Goal: Transaction & Acquisition: Purchase product/service

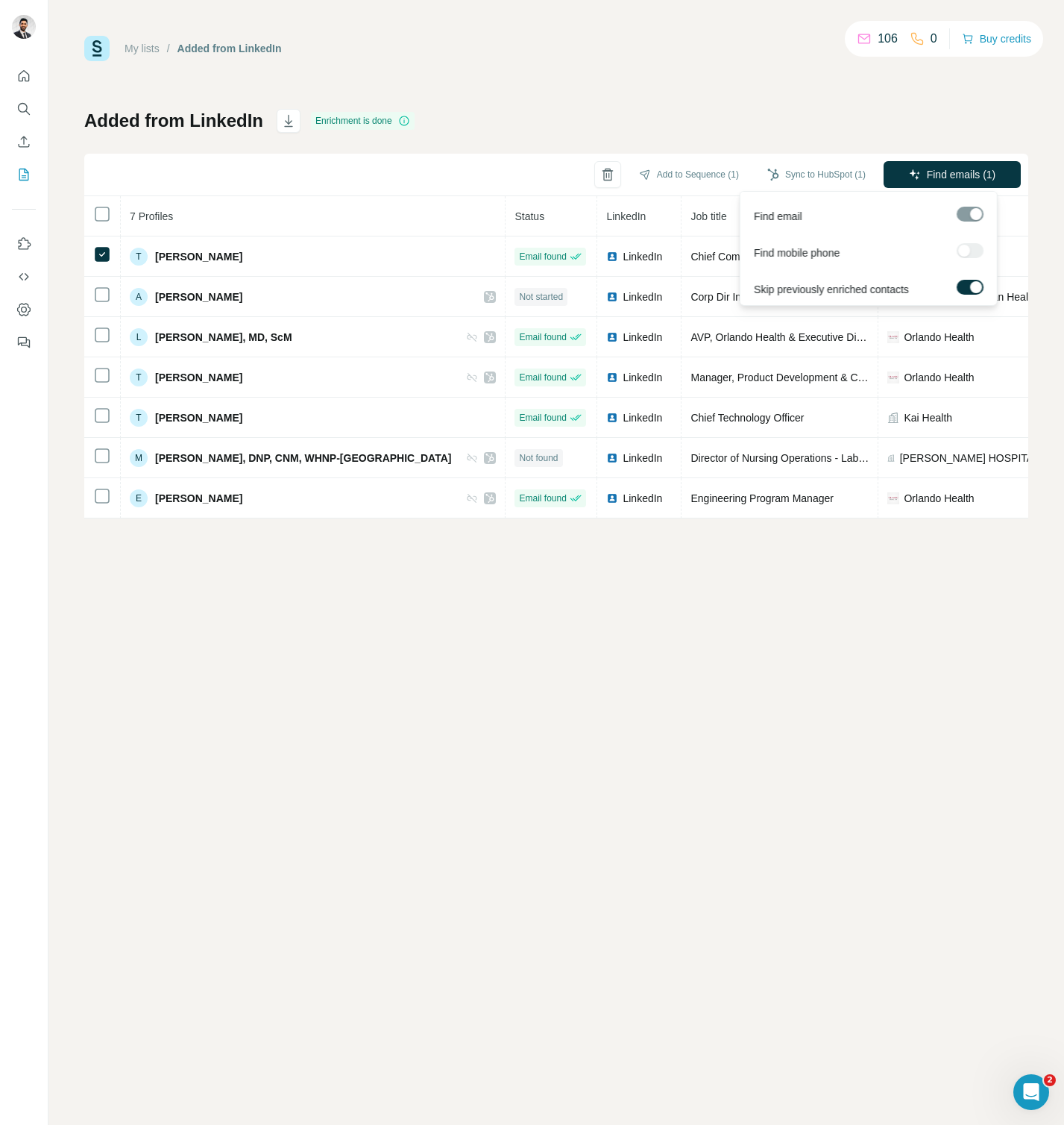
click at [963, 251] on div at bounding box center [970, 251] width 26 height 15
click at [736, 599] on div "My lists / Added from LinkedIn 106 0 Buy credits Added from LinkedIn Enrichment…" at bounding box center [557, 562] width 1016 height 1125
click at [917, 46] on icon at bounding box center [917, 39] width 15 height 15
click at [914, 38] on icon at bounding box center [917, 39] width 15 height 15
click at [1008, 29] on button "Buy credits" at bounding box center [997, 39] width 70 height 21
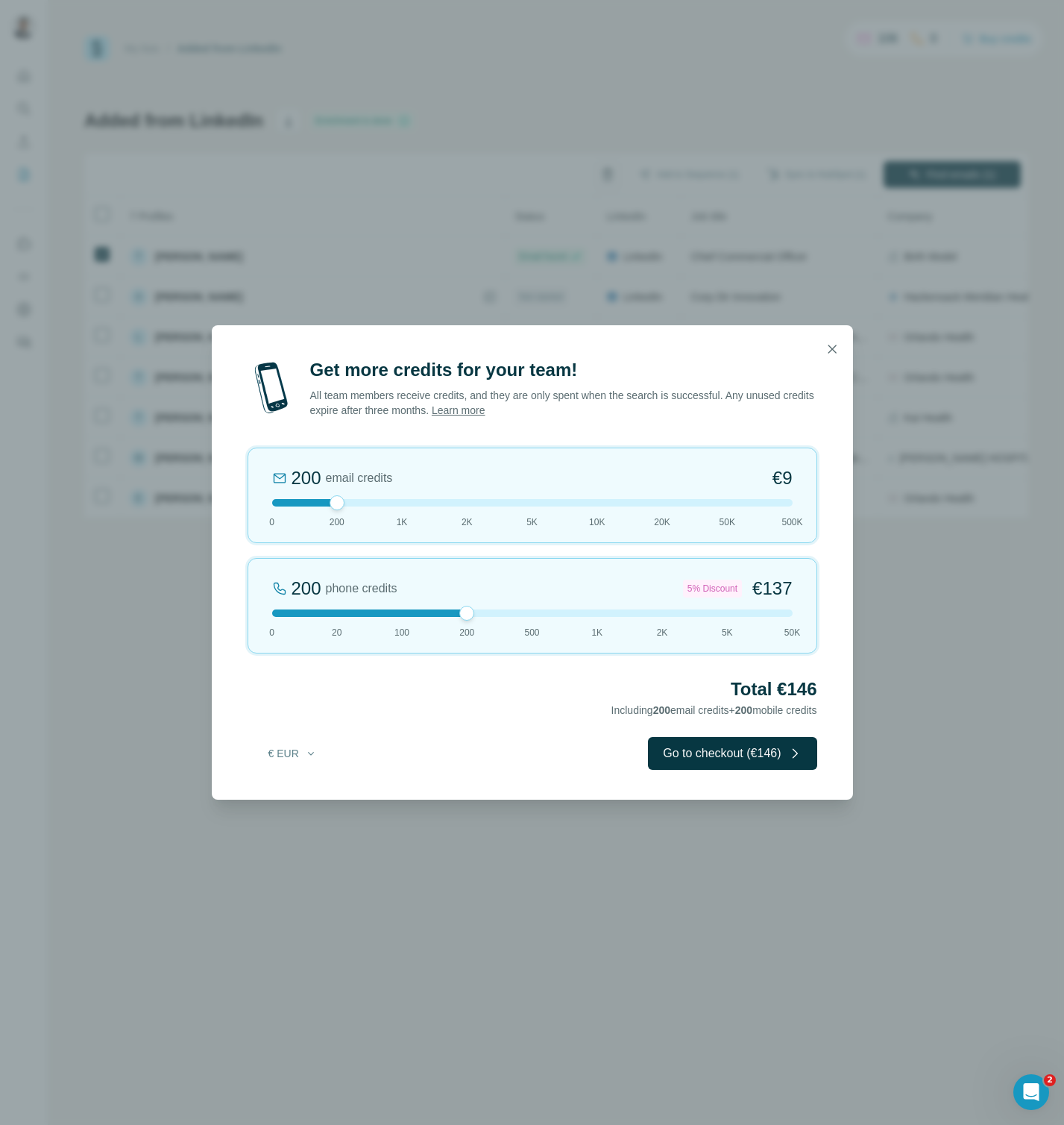
drag, startPoint x: 336, startPoint y: 608, endPoint x: 459, endPoint y: 619, distance: 123.5
click at [459, 619] on div "200 phone credits 5% Discount €137 0 20 100 200 500 1K 2K 5K 50K" at bounding box center [533, 605] width 570 height 95
click at [319, 611] on div at bounding box center [533, 613] width 521 height 7
drag, startPoint x: 330, startPoint y: 500, endPoint x: 237, endPoint y: 503, distance: 93.0
click at [237, 503] on div "Get more credits for your team! All team members receive credits, and they are …" at bounding box center [532, 579] width 641 height 442
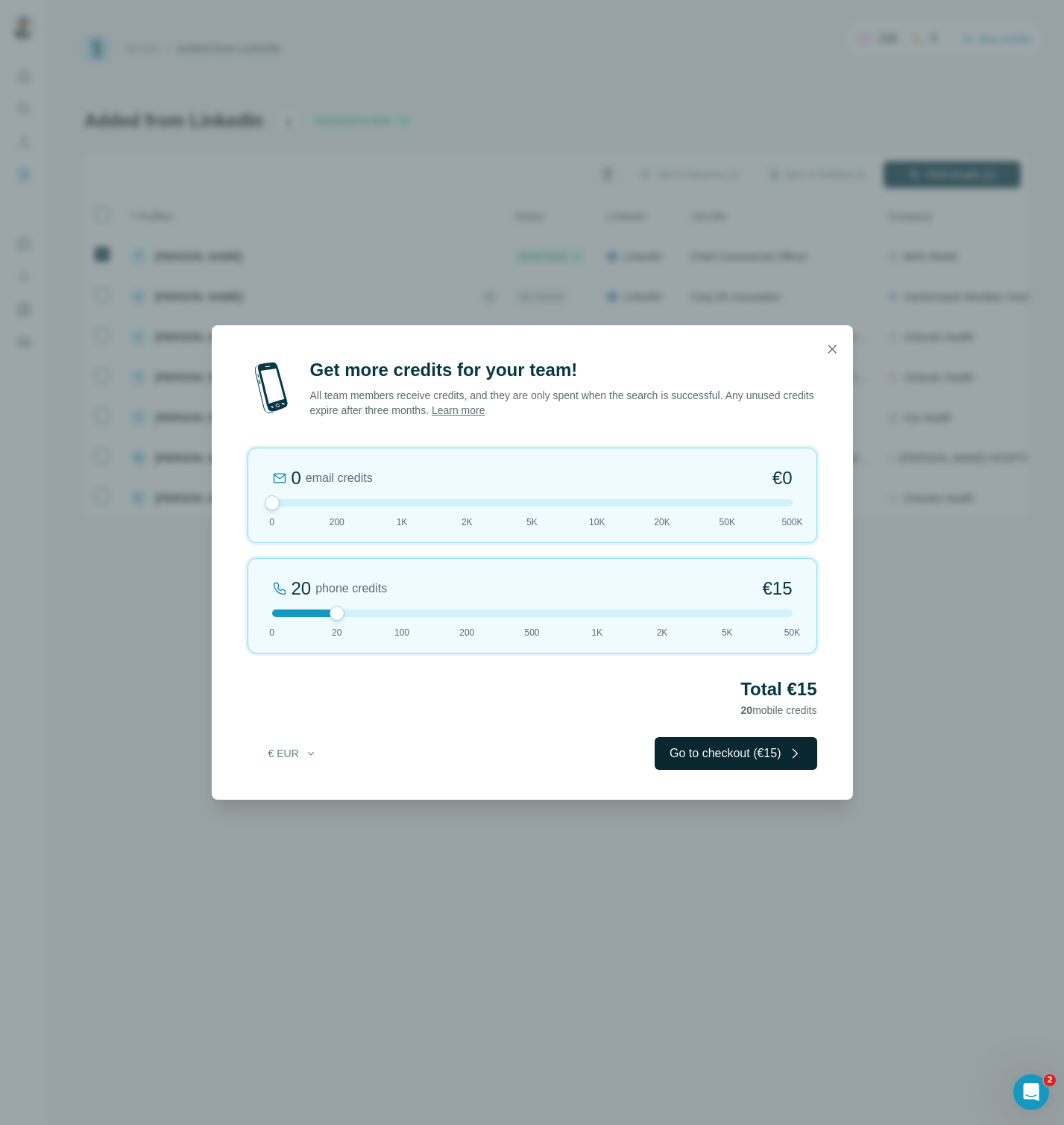
click at [733, 755] on button "Go to checkout (€15)" at bounding box center [735, 753] width 161 height 33
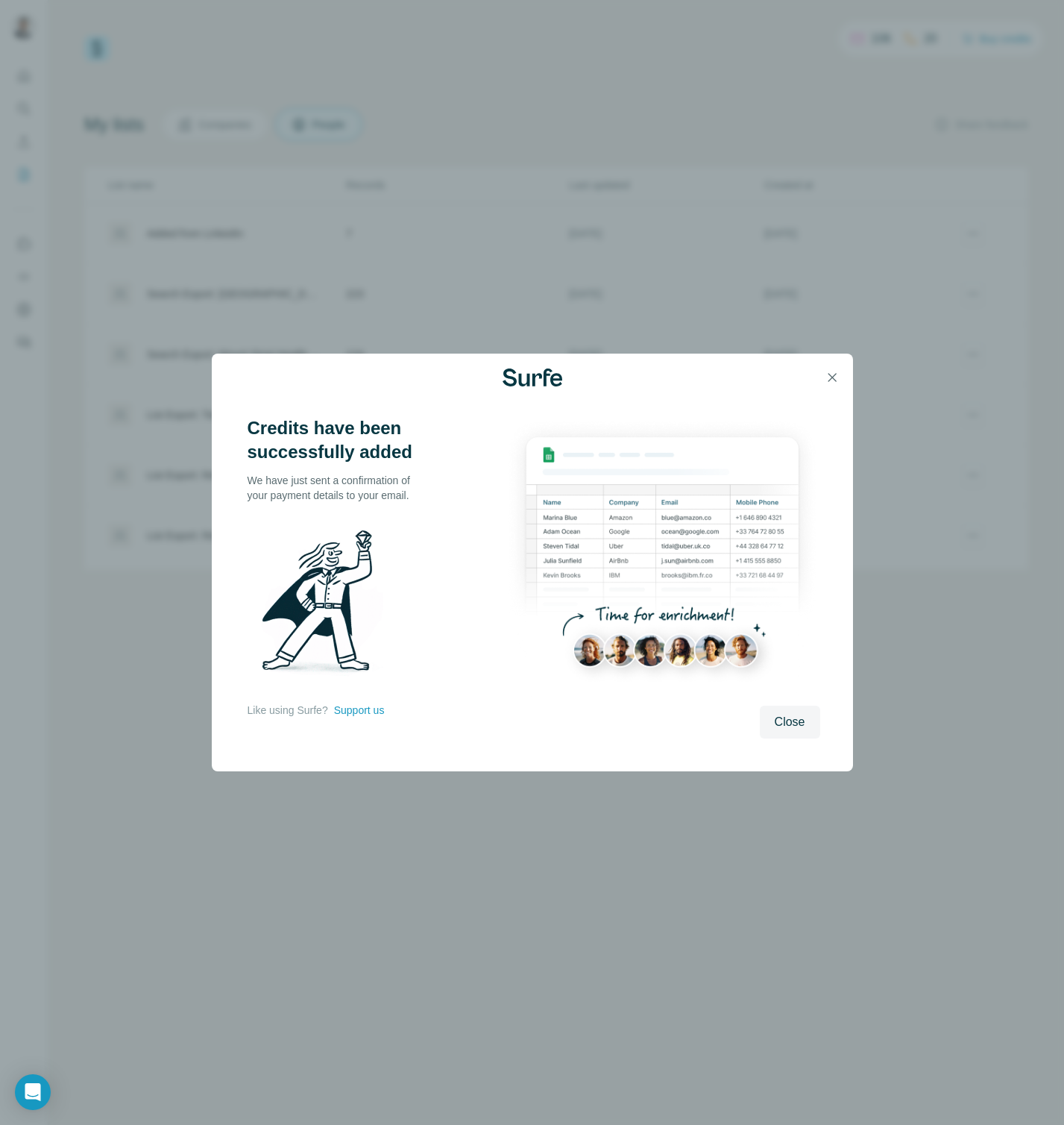
click at [843, 374] on button "button" at bounding box center [833, 378] width 30 height 30
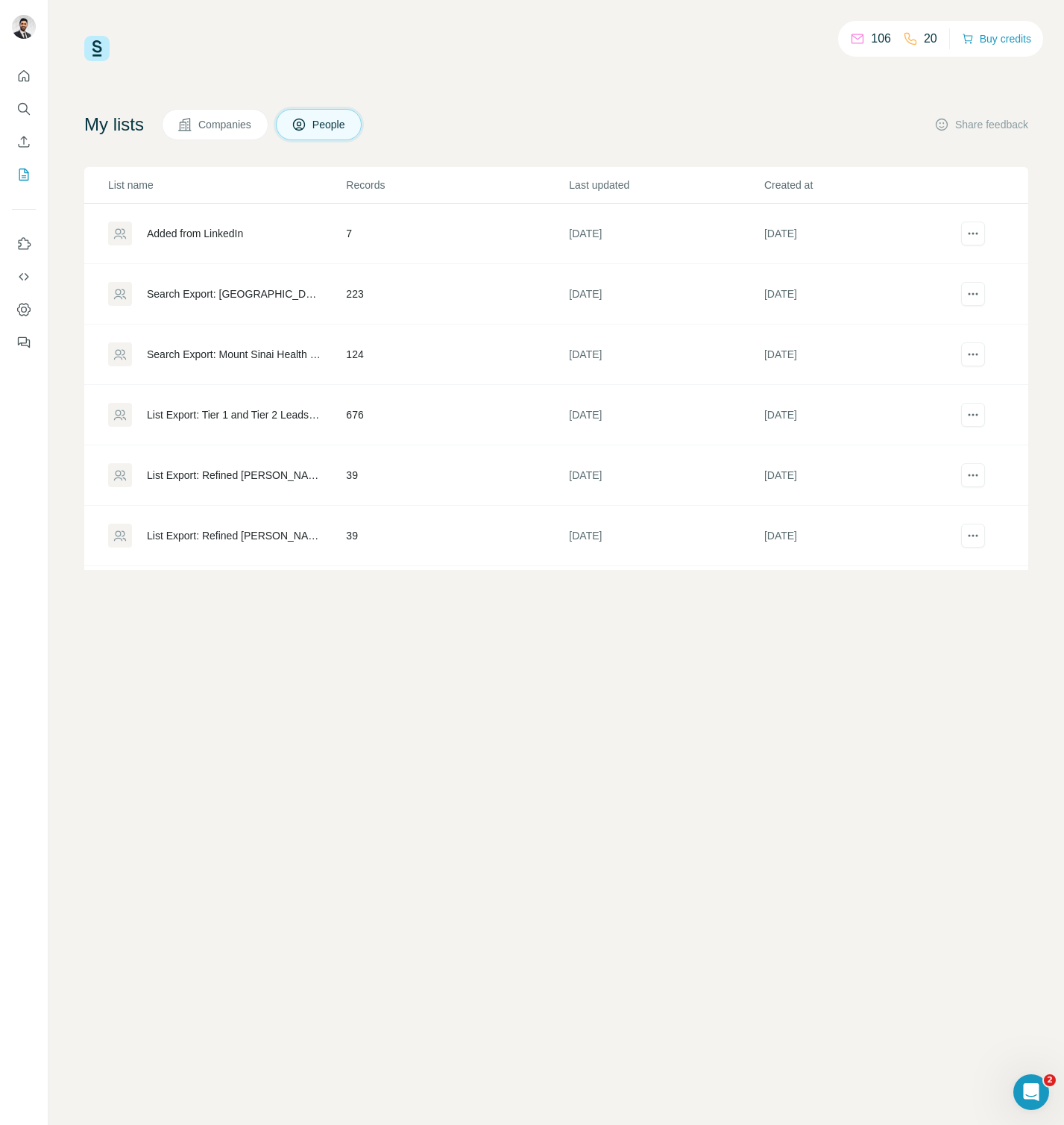
click at [702, 126] on div "My lists Companies People Share feedback" at bounding box center [557, 124] width 944 height 32
click at [999, 43] on button "Buy credits" at bounding box center [997, 39] width 70 height 21
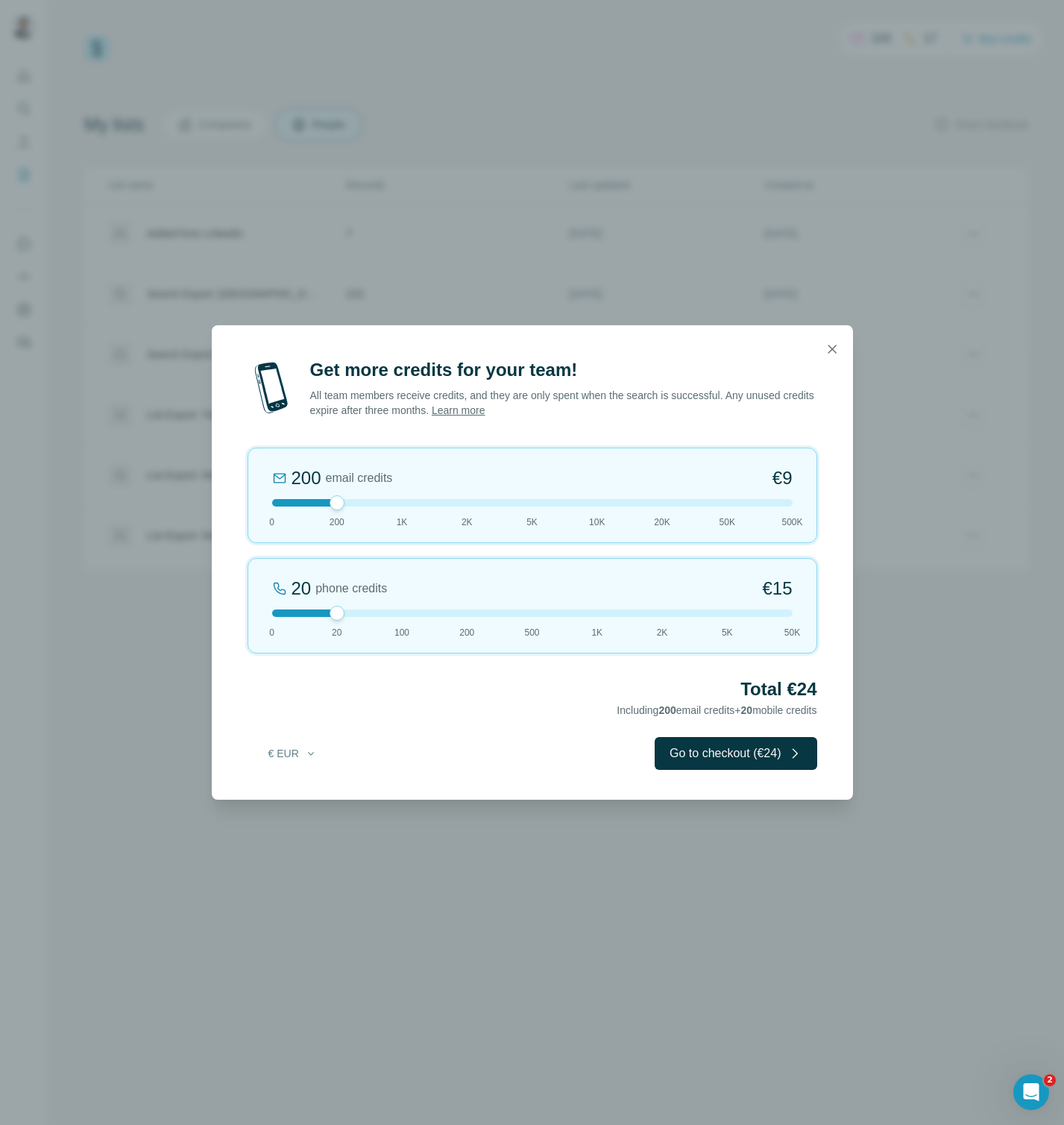
click at [593, 614] on div at bounding box center [533, 613] width 521 height 7
drag, startPoint x: 593, startPoint y: 613, endPoint x: 521, endPoint y: 611, distance: 72.0
click at [521, 611] on div at bounding box center [533, 613] width 521 height 7
drag, startPoint x: 340, startPoint y: 500, endPoint x: 227, endPoint y: 500, distance: 113.0
click at [227, 500] on div "Get more credits for your team! All team members receive credits, and they are …" at bounding box center [532, 579] width 641 height 442
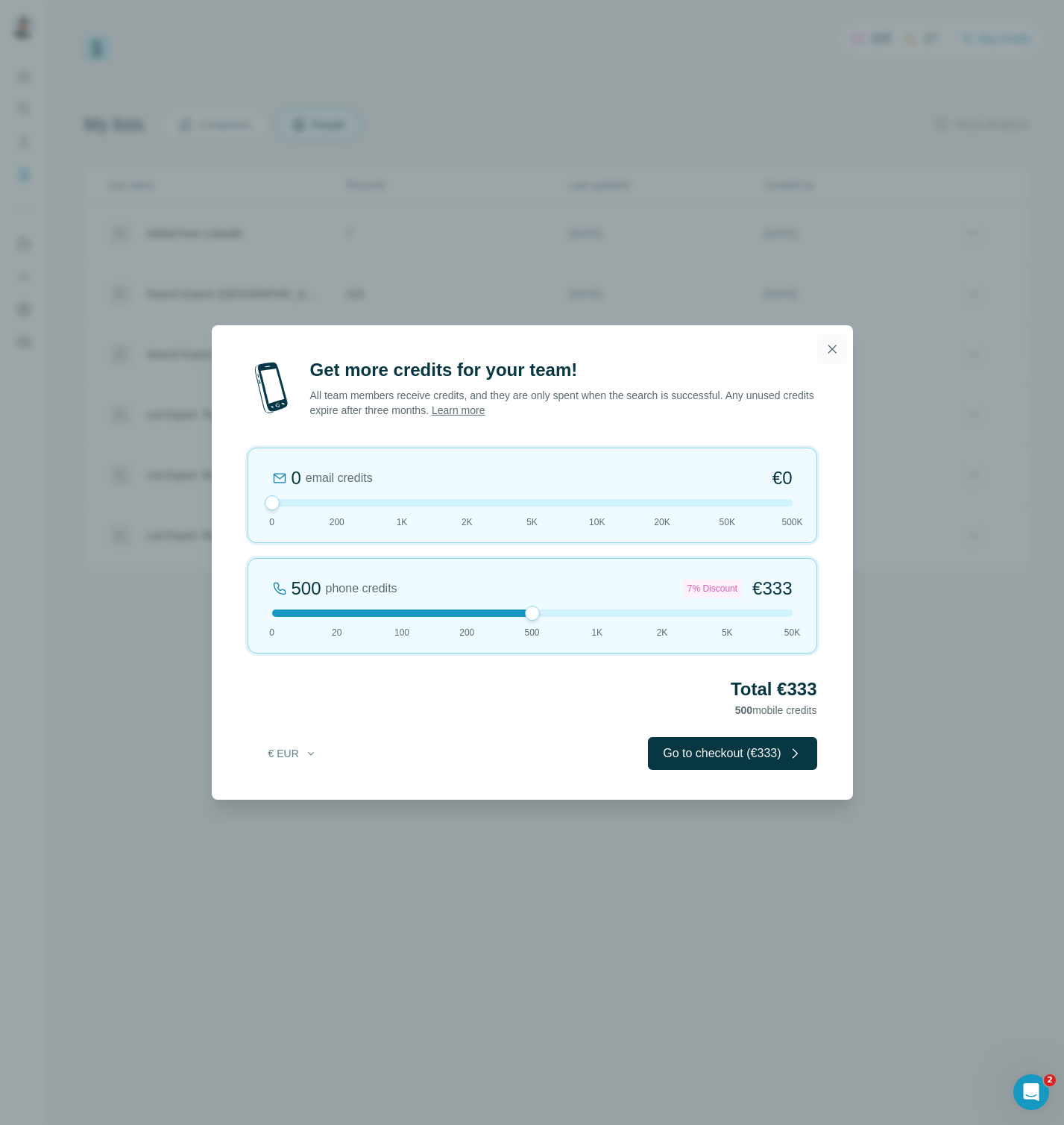
click at [825, 345] on icon "button" at bounding box center [832, 349] width 15 height 15
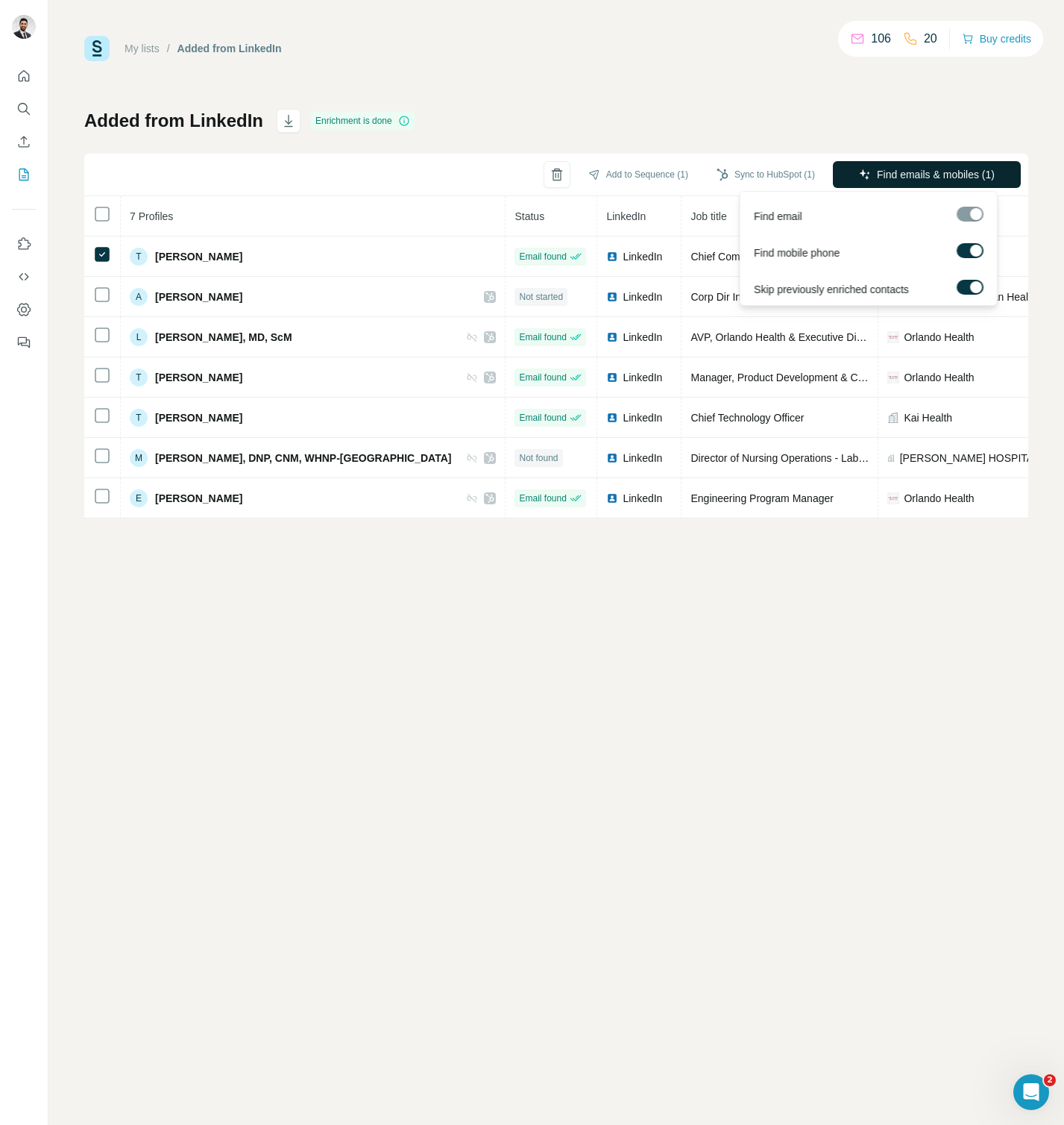
click at [895, 173] on span "Find emails & mobiles (1)" at bounding box center [936, 174] width 118 height 15
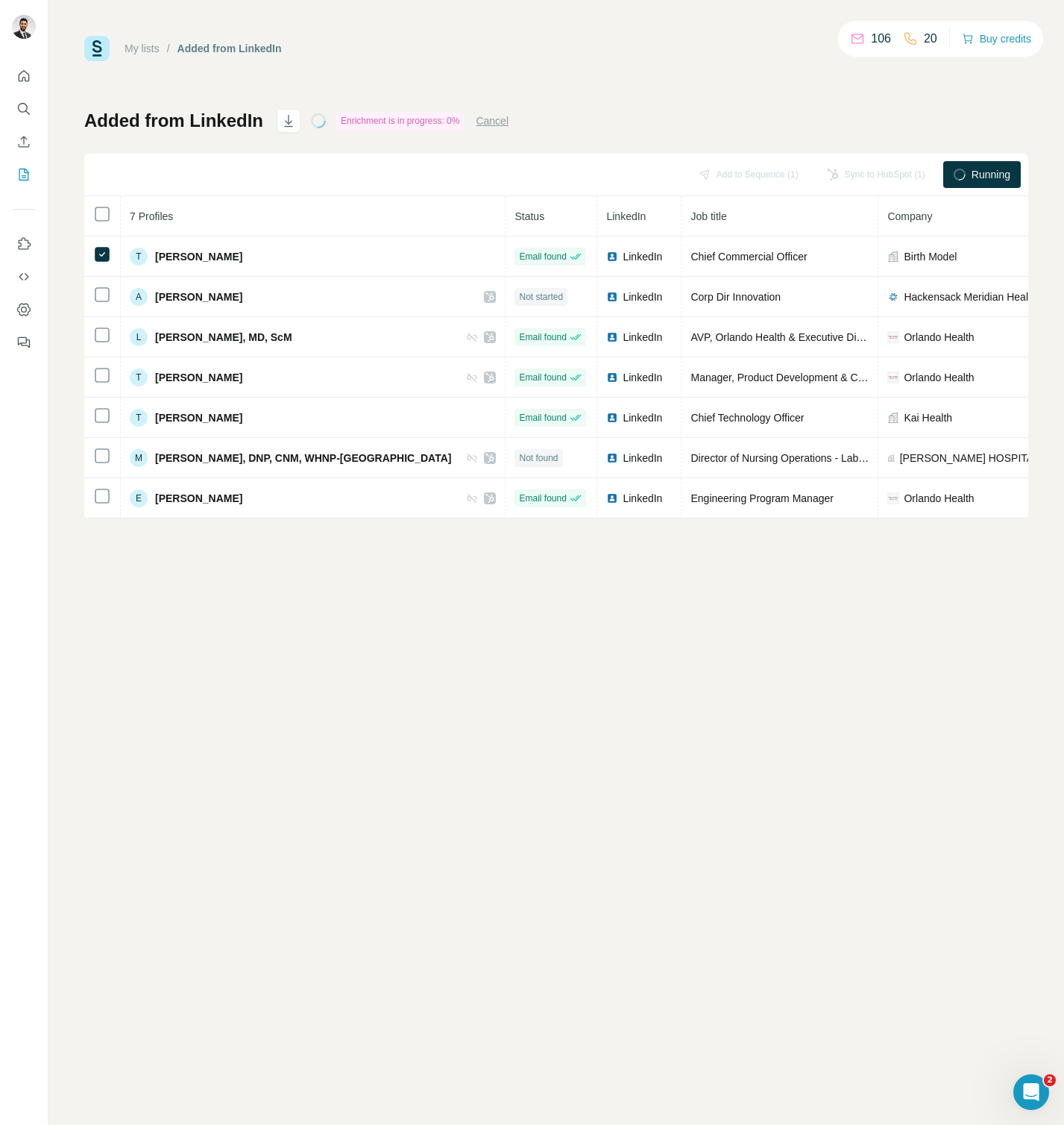
click at [895, 173] on div "Sync to HubSpot (1)" at bounding box center [876, 175] width 119 height 26
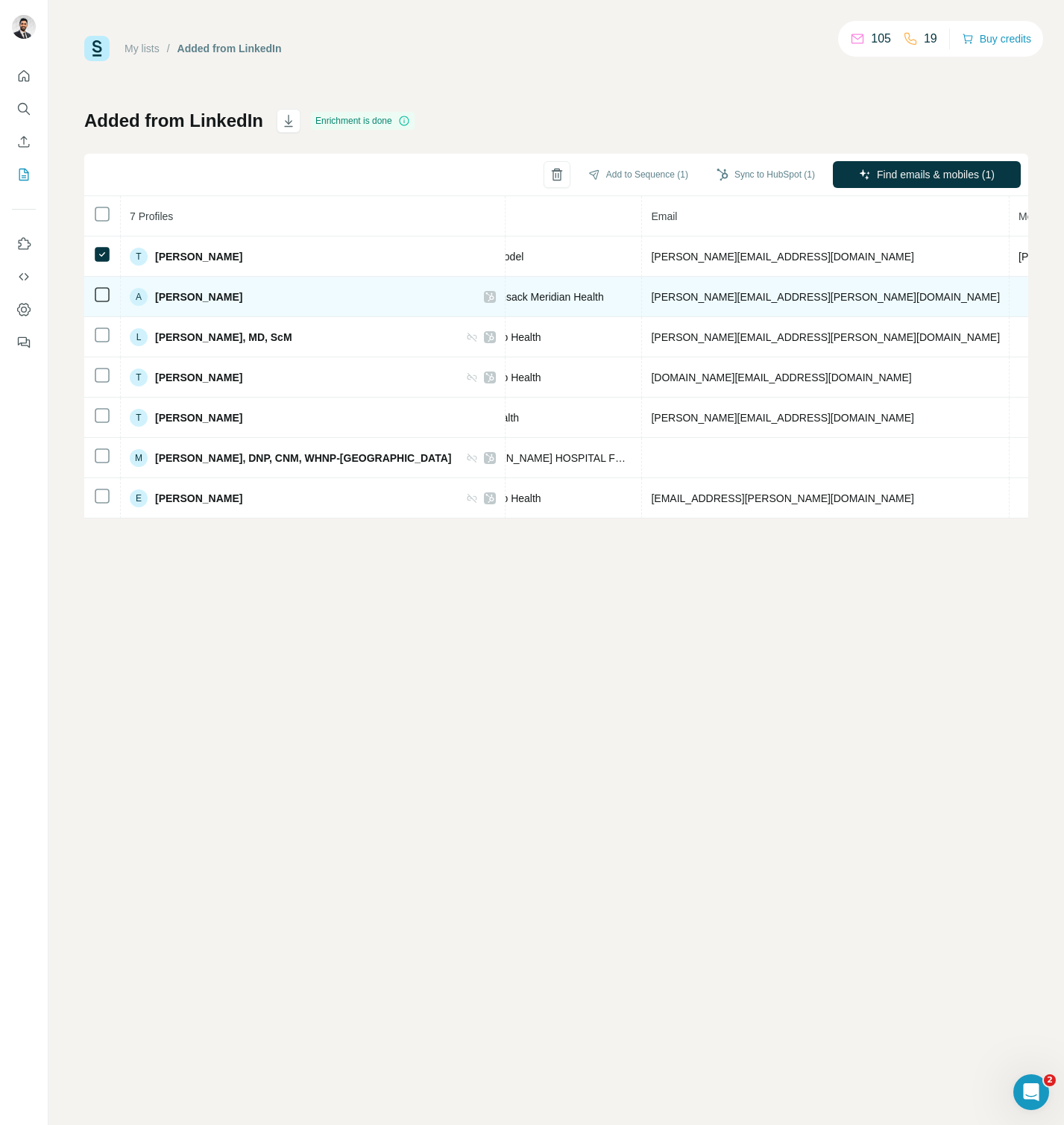
scroll to position [0, 509]
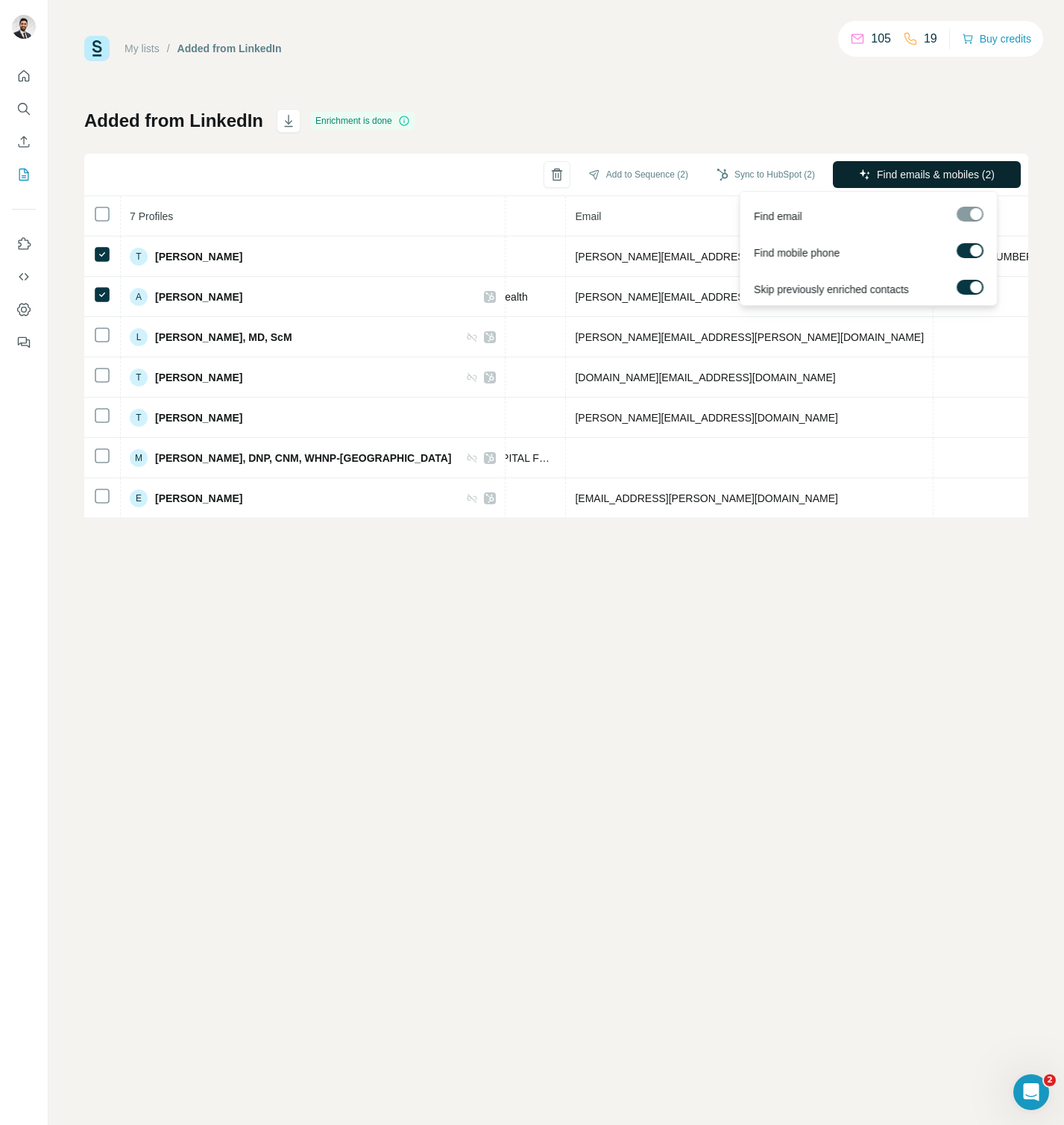
click at [913, 176] on span "Find emails & mobiles (2)" at bounding box center [936, 174] width 118 height 15
click at [126, 560] on div "My lists / Added from LinkedIn 104 18 Buy credits Added from LinkedIn Enrichmen…" at bounding box center [557, 562] width 1016 height 1125
click at [947, 168] on span "Find emails & mobiles (3)" at bounding box center [936, 174] width 118 height 15
click at [903, 167] on button "Find emails & mobiles (1)" at bounding box center [926, 175] width 188 height 26
